Goal: Information Seeking & Learning: Learn about a topic

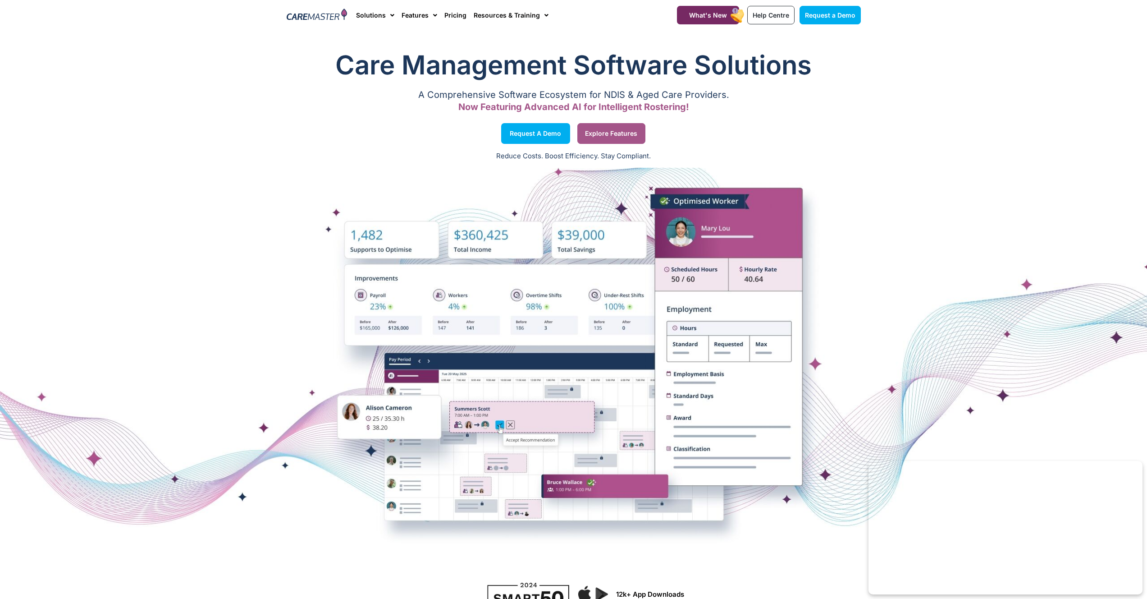
click at [598, 134] on span "Explore Features" at bounding box center [611, 133] width 52 height 5
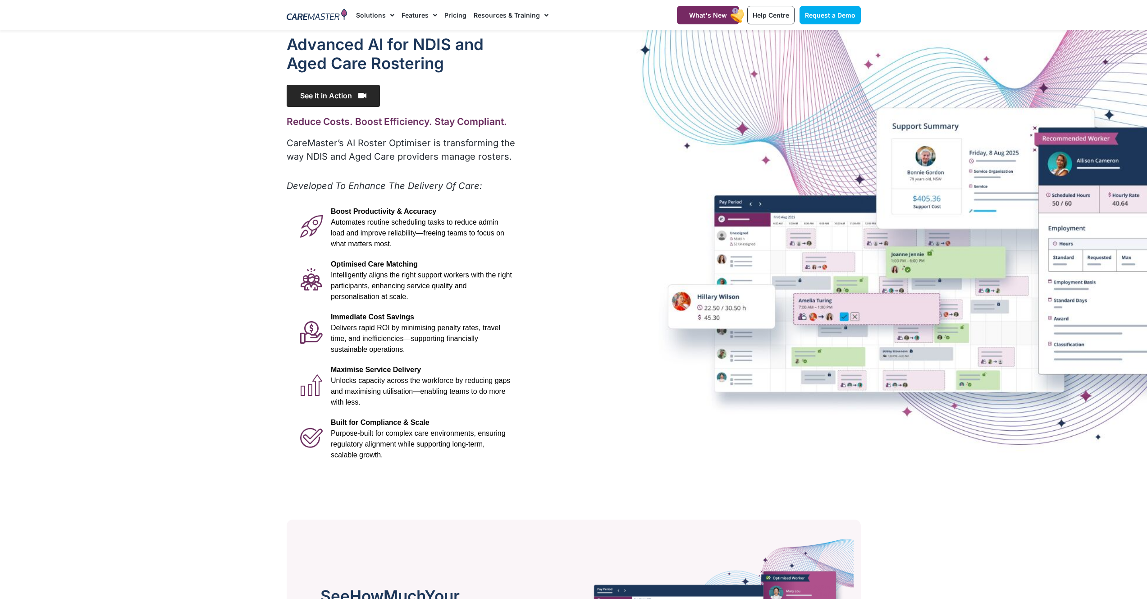
click at [311, 98] on span "See it in Action" at bounding box center [333, 96] width 93 height 22
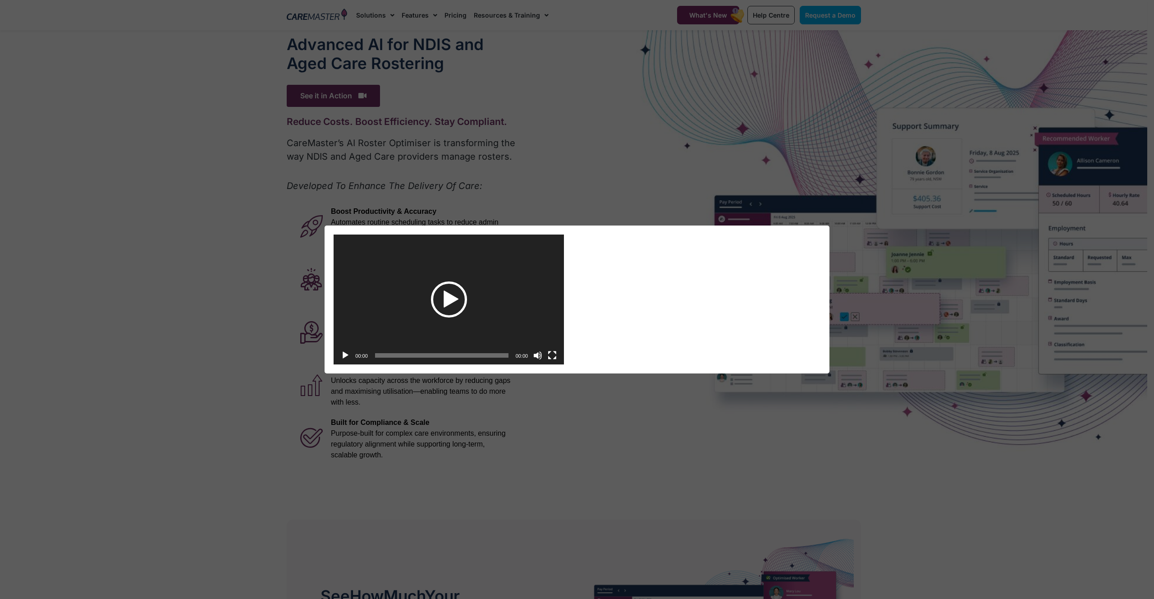
click at [446, 298] on div "Play" at bounding box center [449, 299] width 36 height 36
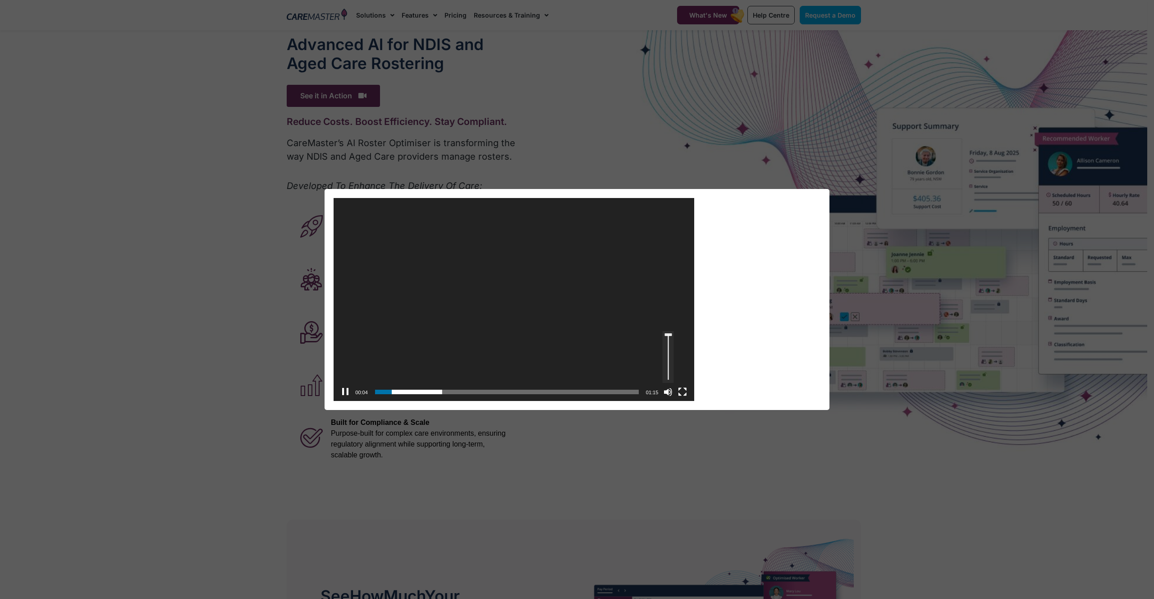
drag, startPoint x: 667, startPoint y: 344, endPoint x: 668, endPoint y: 334, distance: 9.5
click at [668, 334] on div "Volume Slider" at bounding box center [668, 334] width 7 height 3
click at [683, 390] on button "Fullscreen" at bounding box center [682, 391] width 9 height 9
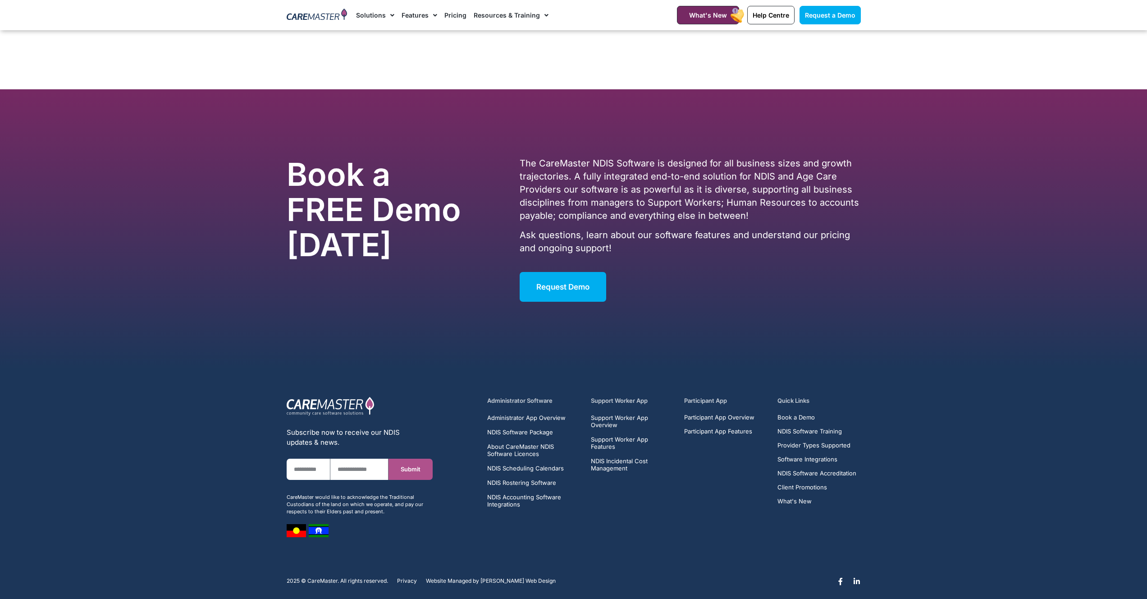
scroll to position [1404, 0]
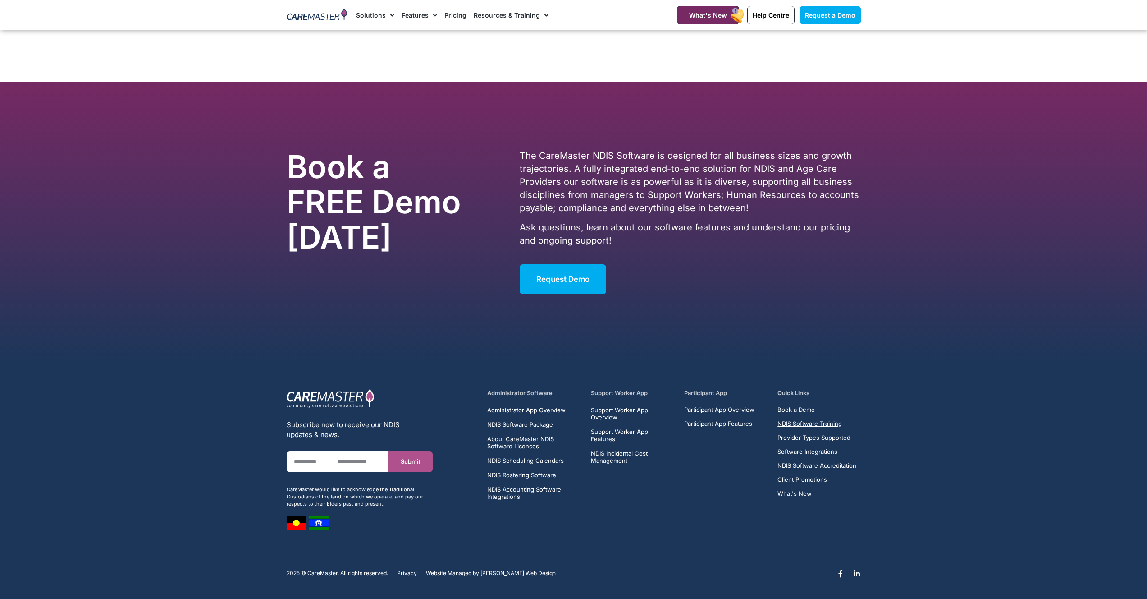
click at [814, 422] on span "NDIS Software Training" at bounding box center [810, 423] width 64 height 7
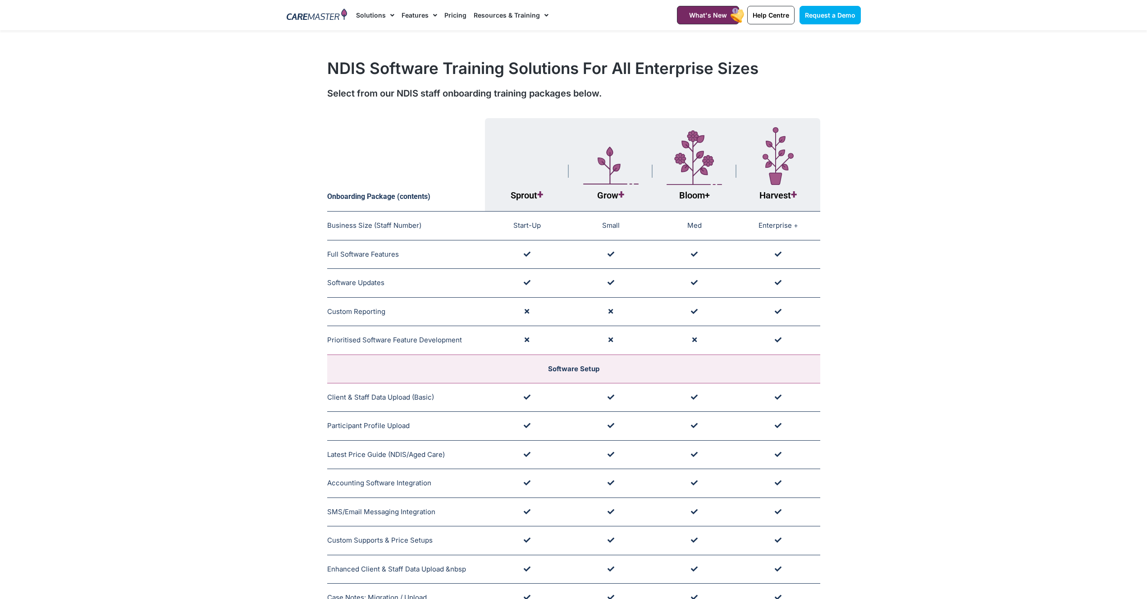
click at [316, 18] on img at bounding box center [317, 16] width 61 height 14
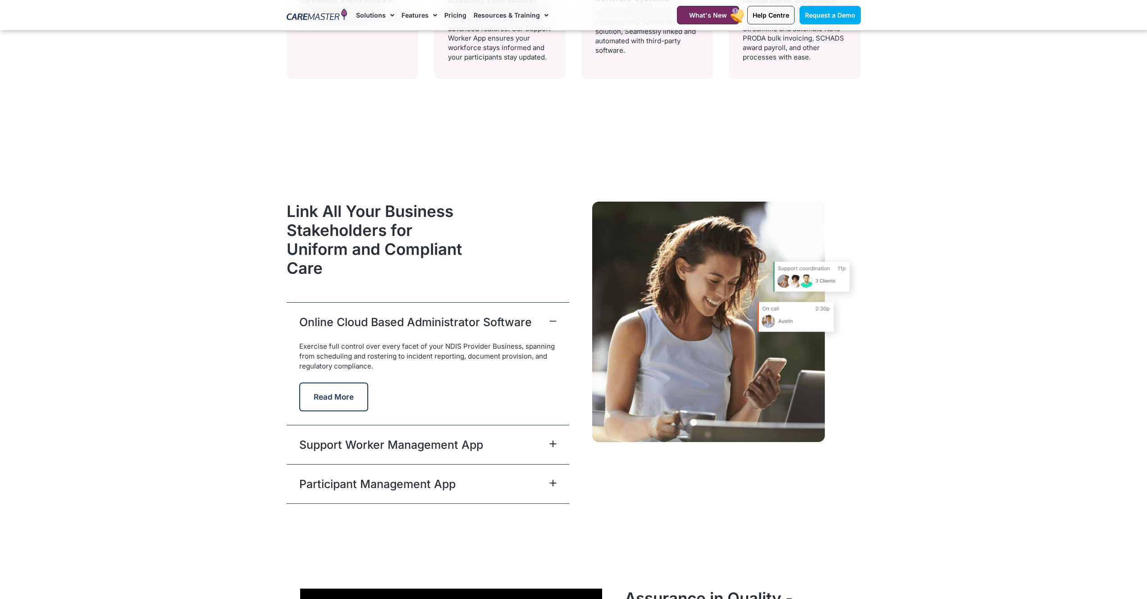
scroll to position [2133, 0]
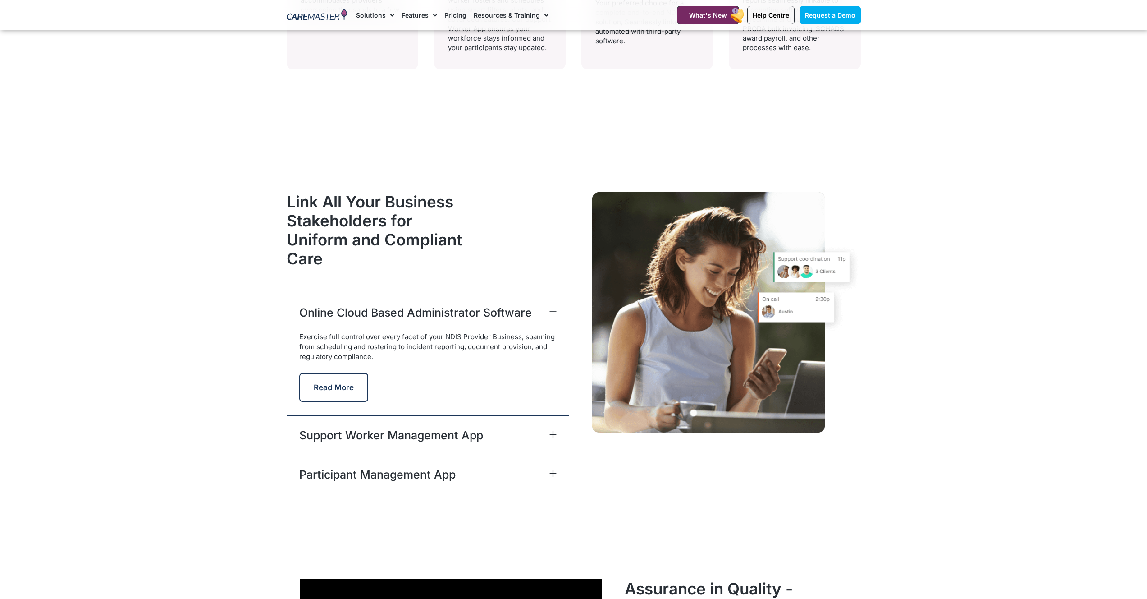
click at [534, 438] on div "Support Worker Management App" at bounding box center [428, 434] width 283 height 39
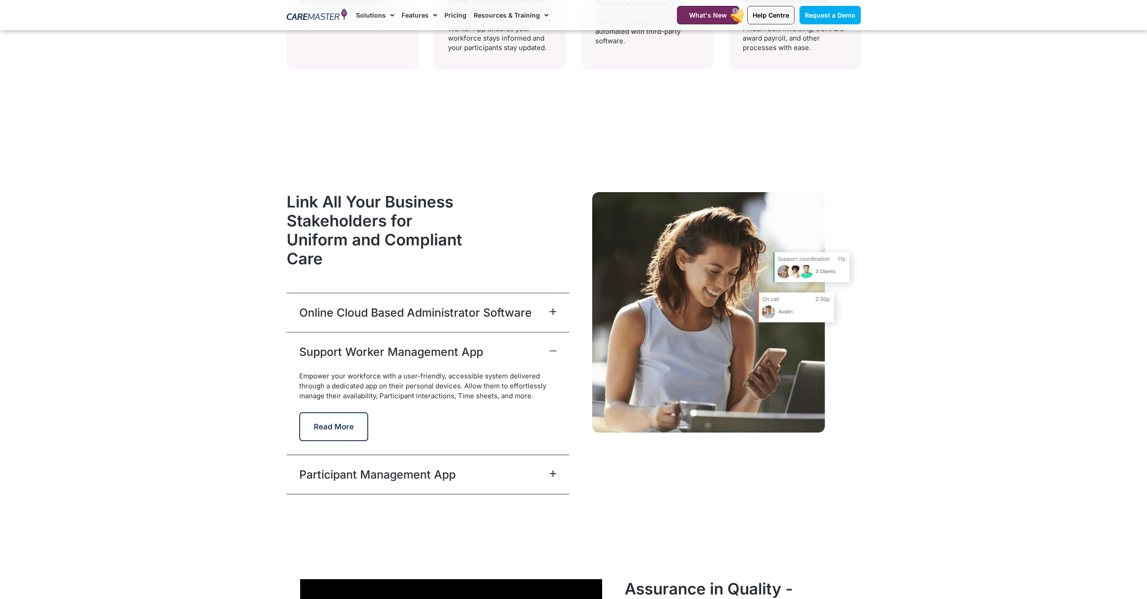
click at [380, 477] on link "Participant Management App" at bounding box center [377, 474] width 156 height 16
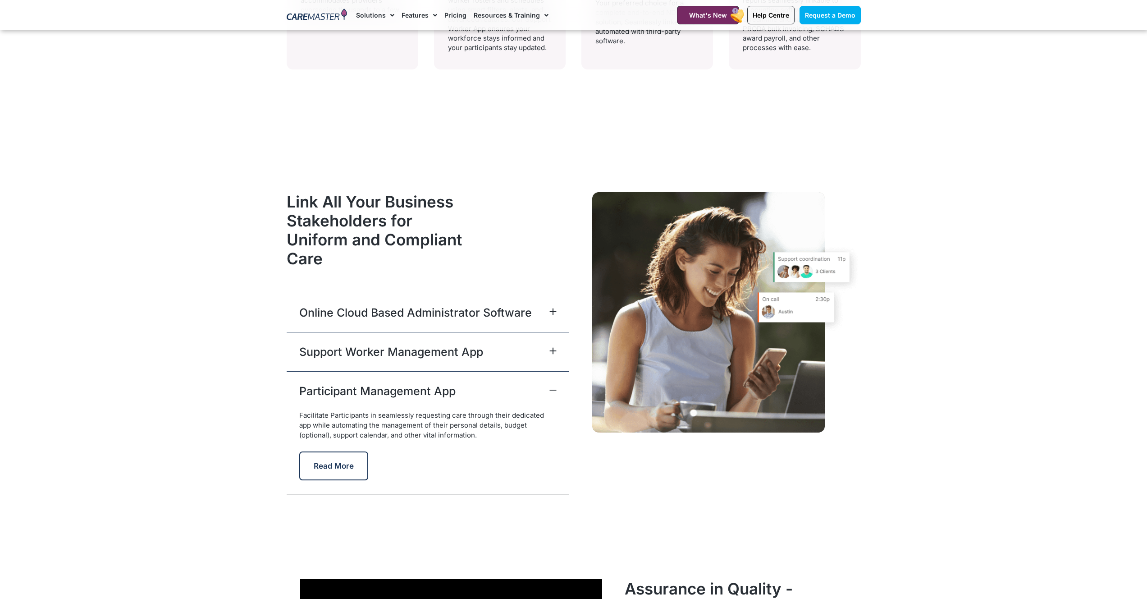
click at [363, 359] on link "Support Worker Management App" at bounding box center [391, 352] width 184 height 16
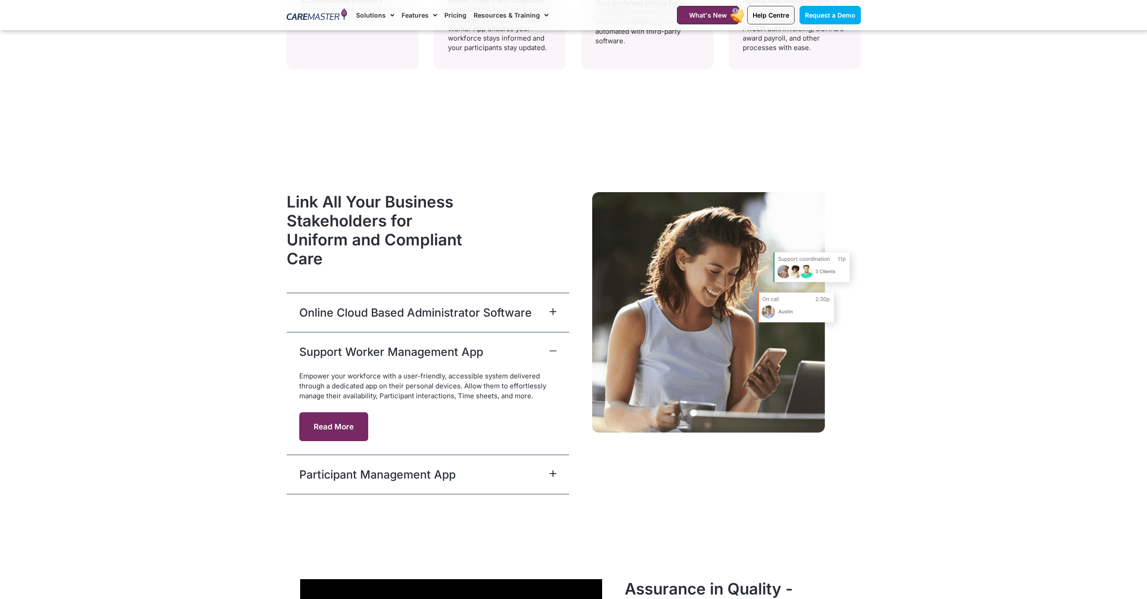
click at [338, 423] on button "Read More" at bounding box center [333, 426] width 69 height 29
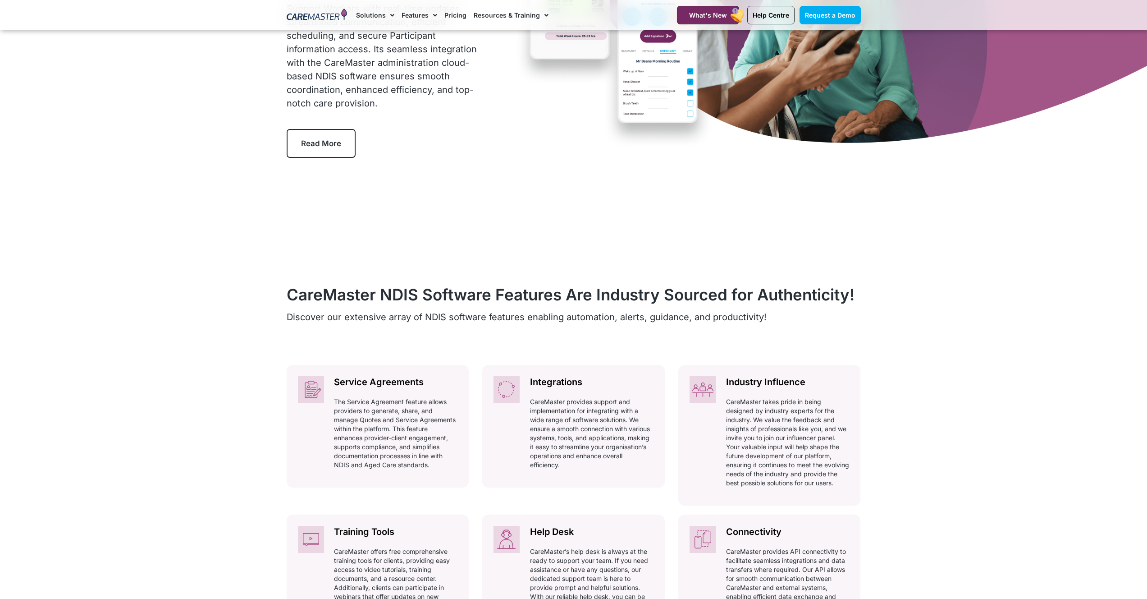
scroll to position [245, 0]
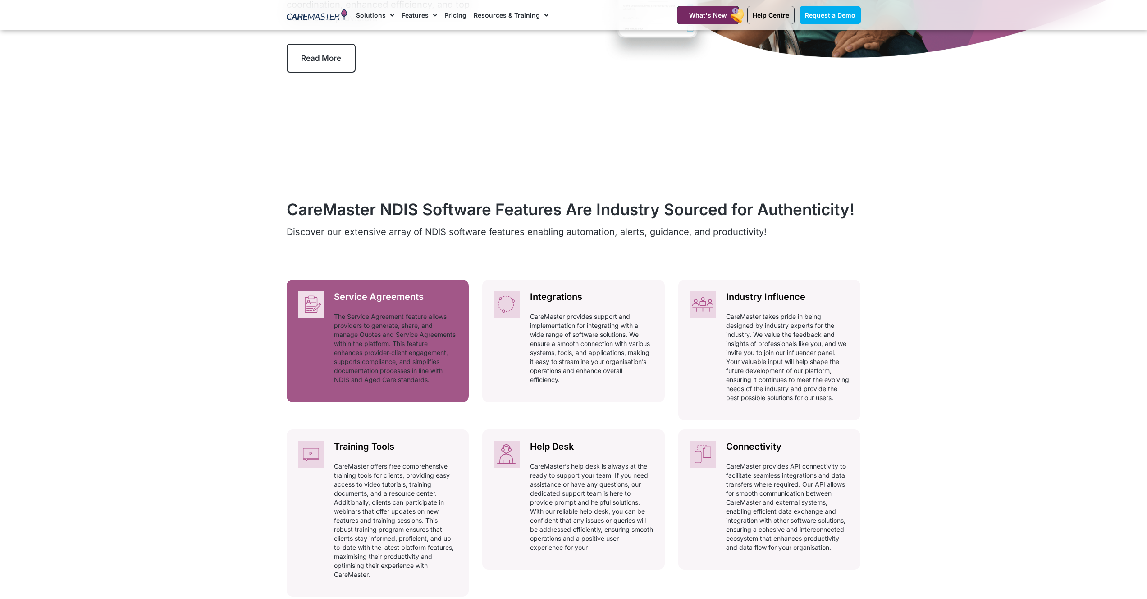
click at [330, 343] on div "Service Agreements Automatically adhering to complex and ever-changing award re…" at bounding box center [396, 341] width 146 height 122
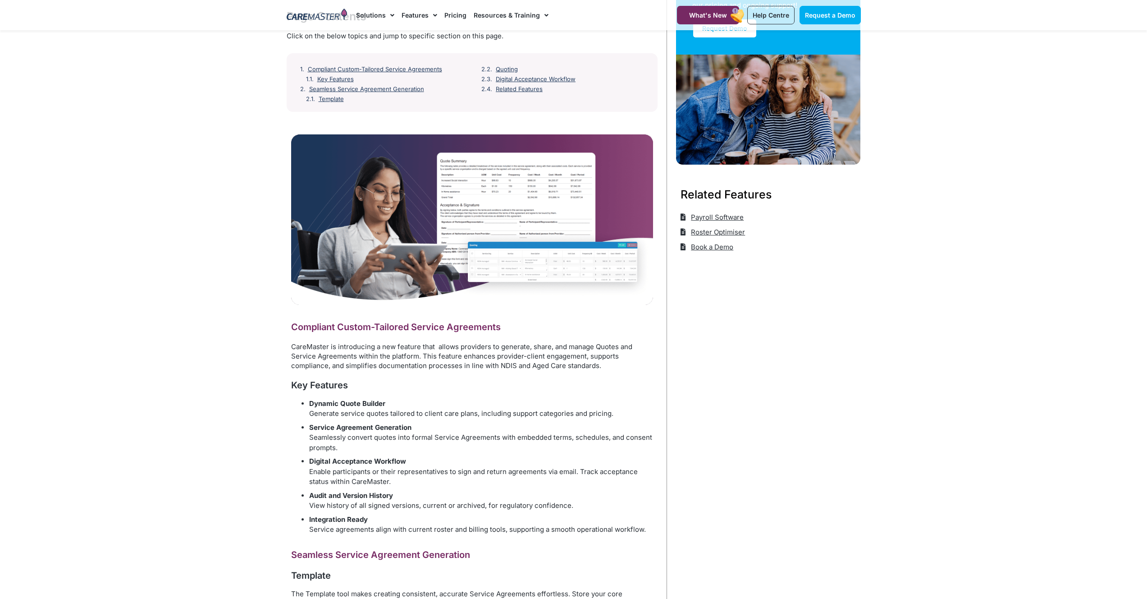
scroll to position [167, 0]
